Goal: Task Accomplishment & Management: Manage account settings

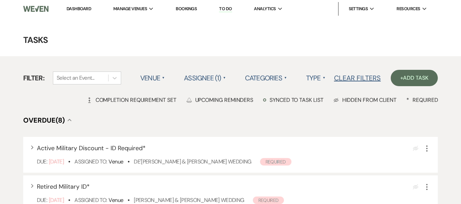
click at [196, 9] on link "Bookings" at bounding box center [186, 9] width 21 height 6
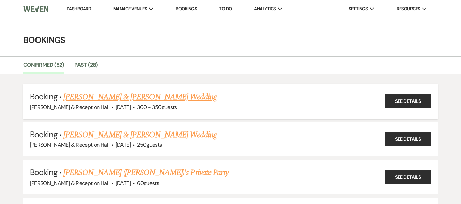
click at [146, 97] on link "[PERSON_NAME] & [PERSON_NAME] Wedding" at bounding box center [139, 97] width 153 height 12
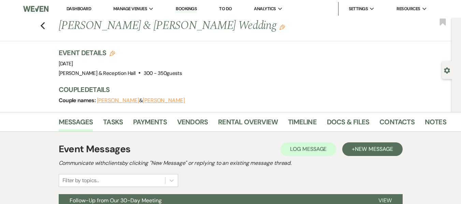
scroll to position [34, 0]
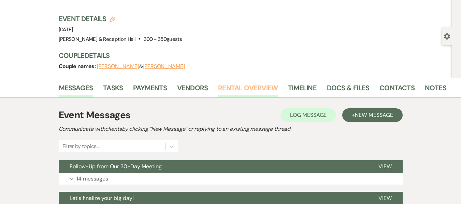
click at [251, 92] on link "Rental Overview" at bounding box center [248, 90] width 60 height 15
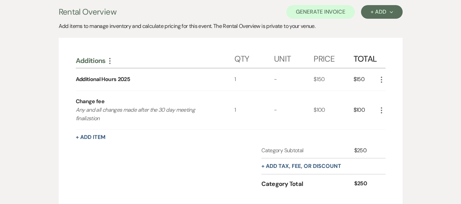
scroll to position [137, 0]
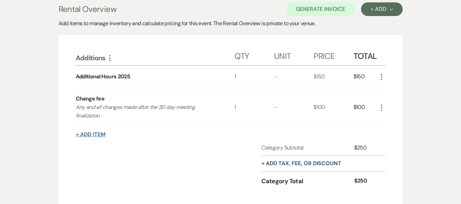
click at [99, 134] on button "+ Add Item" at bounding box center [91, 134] width 30 height 5
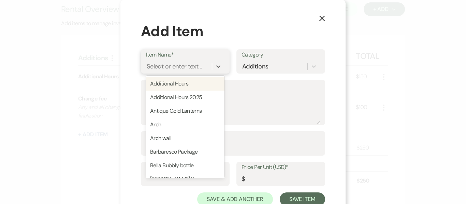
click at [181, 68] on div "Select or enter text..." at bounding box center [174, 66] width 55 height 9
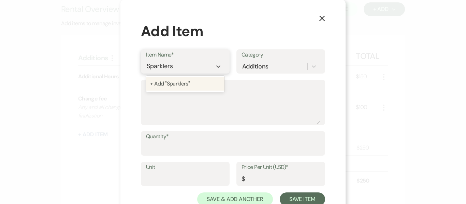
type input "Sparklers"
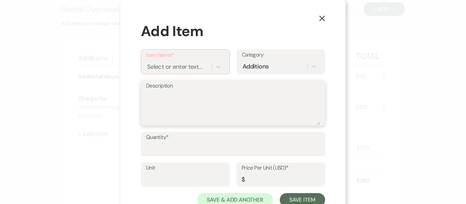
click at [248, 96] on textarea "Description" at bounding box center [233, 108] width 174 height 34
click at [186, 70] on div "Select or enter text..." at bounding box center [174, 66] width 55 height 9
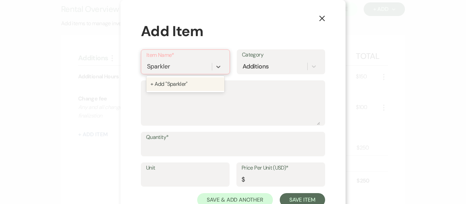
type input "Sparklers"
click at [179, 80] on div "+ Add "Sparklers"" at bounding box center [185, 84] width 78 height 14
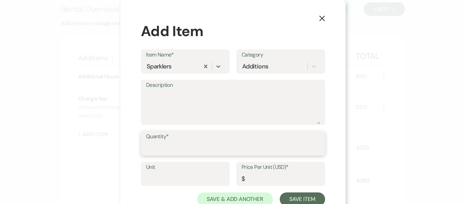
click at [173, 149] on input "Quantity*" at bounding box center [233, 148] width 174 height 13
type input "50"
type input "1"
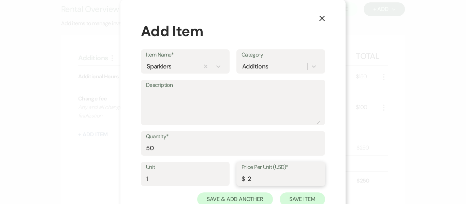
type input "2"
click at [308, 200] on button "Save Item" at bounding box center [302, 200] width 45 height 14
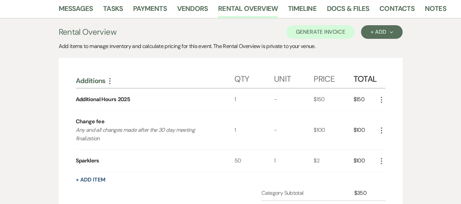
scroll to position [0, 0]
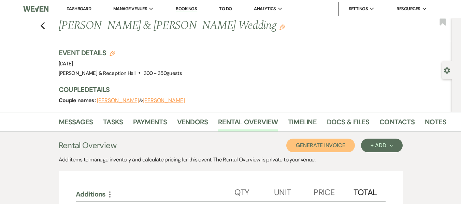
click at [313, 145] on button "Generate Invoice" at bounding box center [320, 146] width 69 height 14
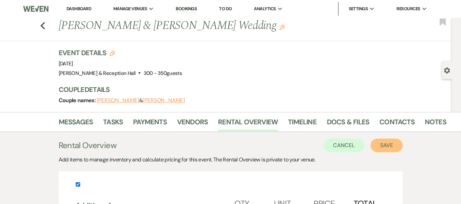
click at [388, 146] on button "Save" at bounding box center [387, 146] width 32 height 14
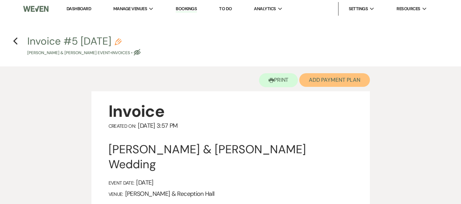
click at [325, 85] on button "Add Payment Plan" at bounding box center [334, 80] width 71 height 14
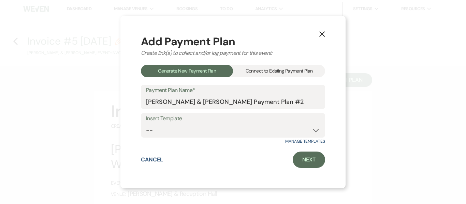
click at [272, 73] on div "Connect to Existing Payment Plan" at bounding box center [279, 71] width 92 height 13
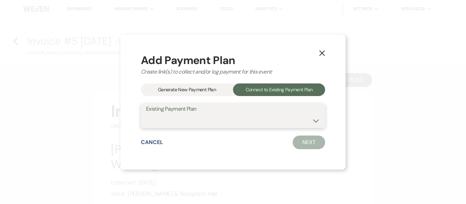
click at [266, 118] on select "[PERSON_NAME] & [PERSON_NAME] Payment Plan #1" at bounding box center [233, 120] width 174 height 13
select select "16585"
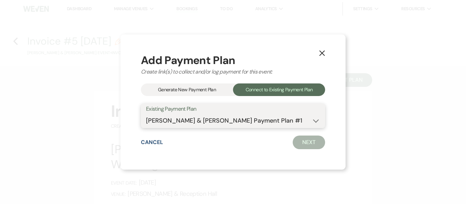
click at [146, 114] on select "[PERSON_NAME] & [PERSON_NAME] Payment Plan #1" at bounding box center [233, 120] width 174 height 13
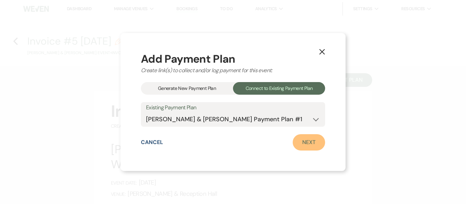
click at [312, 141] on link "Next" at bounding box center [309, 142] width 32 height 16
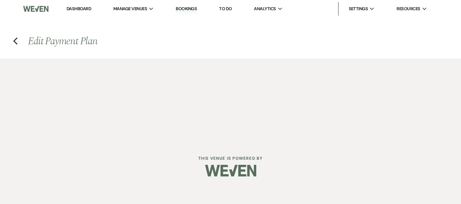
select select "27466"
select select "1"
select select "true"
select select "1"
select select "true"
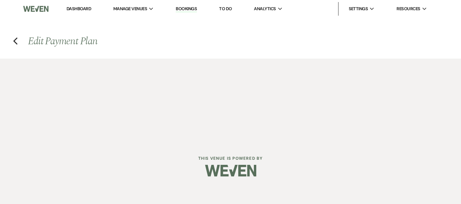
select select "1"
select select "true"
select select "2"
select select "flat"
select select "true"
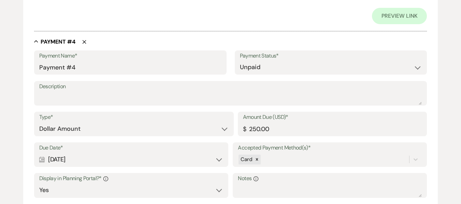
scroll to position [956, 0]
click at [252, 129] on input "250.00" at bounding box center [332, 128] width 179 height 13
type input "350.00"
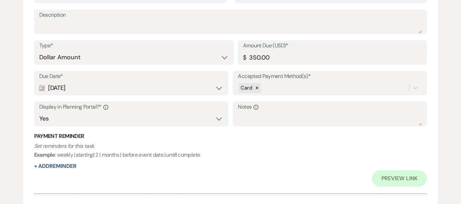
scroll to position [1092, 0]
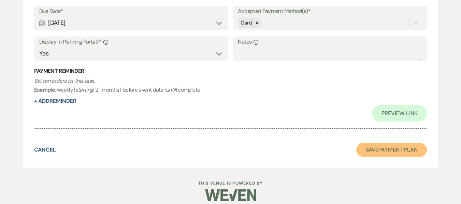
drag, startPoint x: 388, startPoint y: 149, endPoint x: 199, endPoint y: 127, distance: 190.8
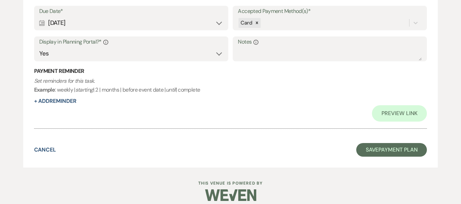
click at [223, 20] on div "Calendar [DATE] Expand" at bounding box center [131, 22] width 184 height 13
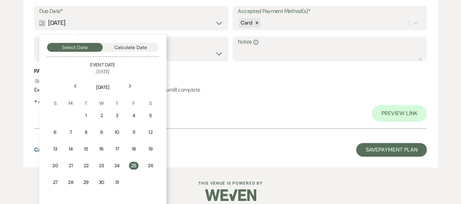
click at [129, 87] on icon "Next" at bounding box center [130, 86] width 3 height 4
click at [131, 150] on div "15" at bounding box center [131, 150] width 9 height 9
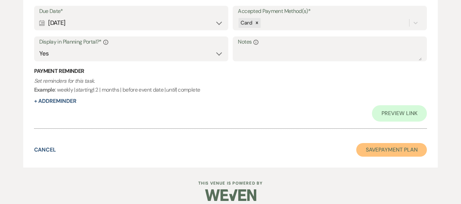
click at [373, 147] on button "Save Payment Plan" at bounding box center [391, 150] width 71 height 14
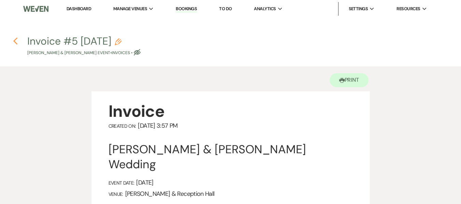
click at [16, 42] on icon "Previous" at bounding box center [15, 41] width 5 height 8
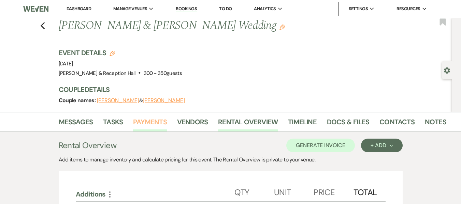
click at [146, 124] on link "Payments" at bounding box center [150, 124] width 34 height 15
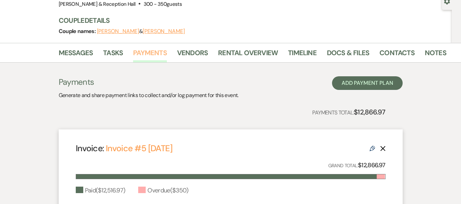
scroll to position [171, 0]
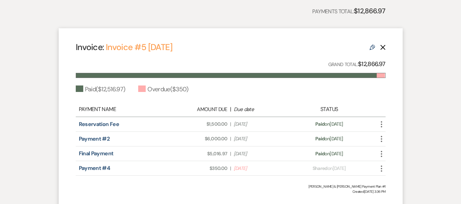
click at [383, 167] on icon "More" at bounding box center [381, 169] width 8 height 8
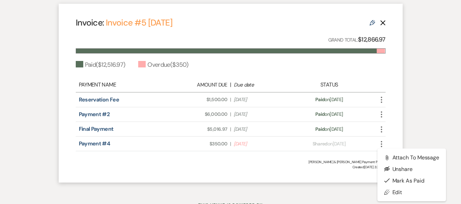
scroll to position [225, 0]
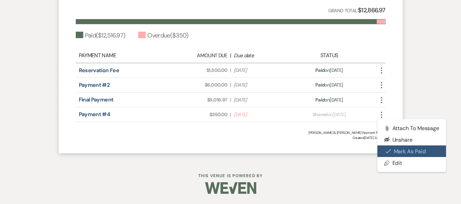
click at [400, 152] on button "Check [PERSON_NAME] [PERSON_NAME] as Paid" at bounding box center [411, 152] width 69 height 12
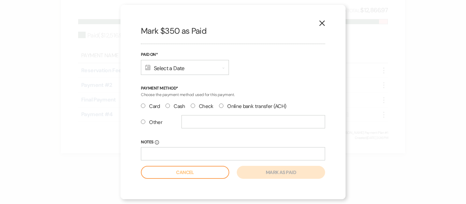
click at [184, 69] on div "Calendar Select a Date Expand" at bounding box center [185, 67] width 88 height 15
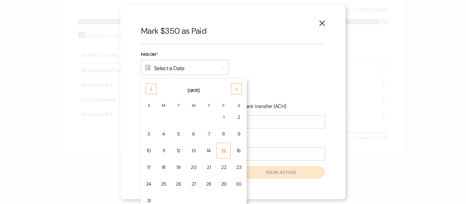
click at [221, 152] on div "15" at bounding box center [223, 150] width 5 height 7
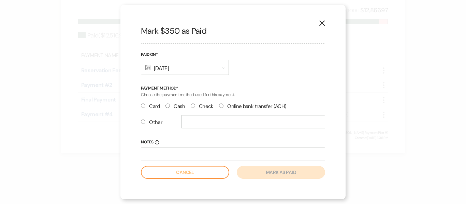
click at [192, 107] on input "Check" at bounding box center [193, 106] width 4 height 4
radio input "true"
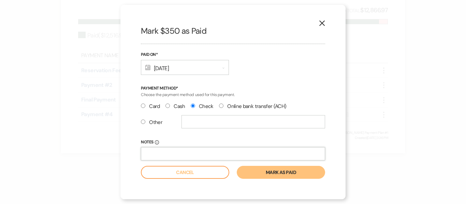
click at [189, 153] on input "Notes Info" at bounding box center [233, 153] width 184 height 13
type input "1062"
click at [291, 170] on button "Mark as paid" at bounding box center [281, 172] width 88 height 13
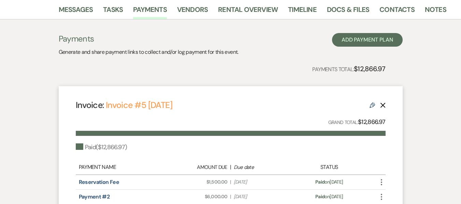
scroll to position [54, 0]
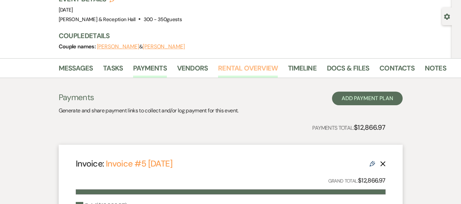
click at [221, 74] on link "Rental Overview" at bounding box center [248, 70] width 60 height 15
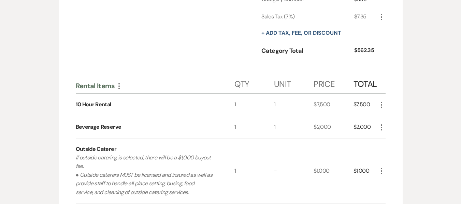
scroll to position [523, 0]
